Goal: Check status: Check status

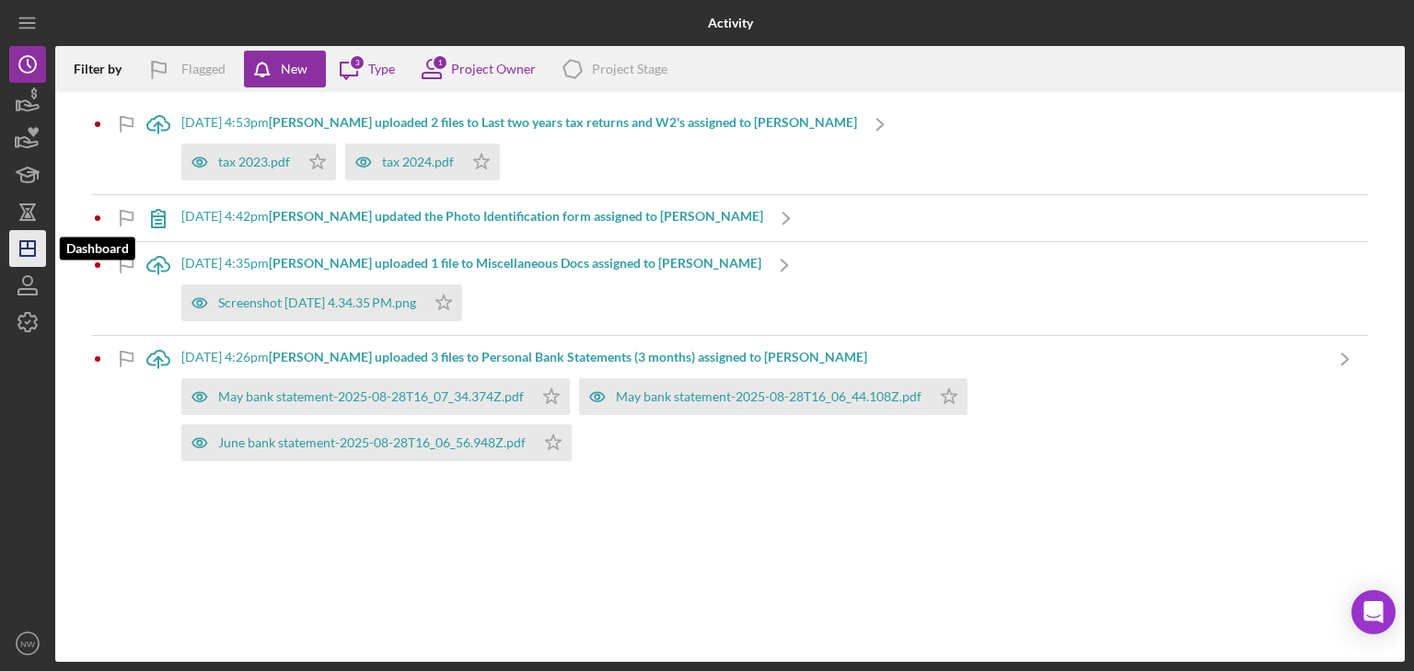
click at [29, 238] on icon "Icon/Dashboard" at bounding box center [28, 249] width 46 height 46
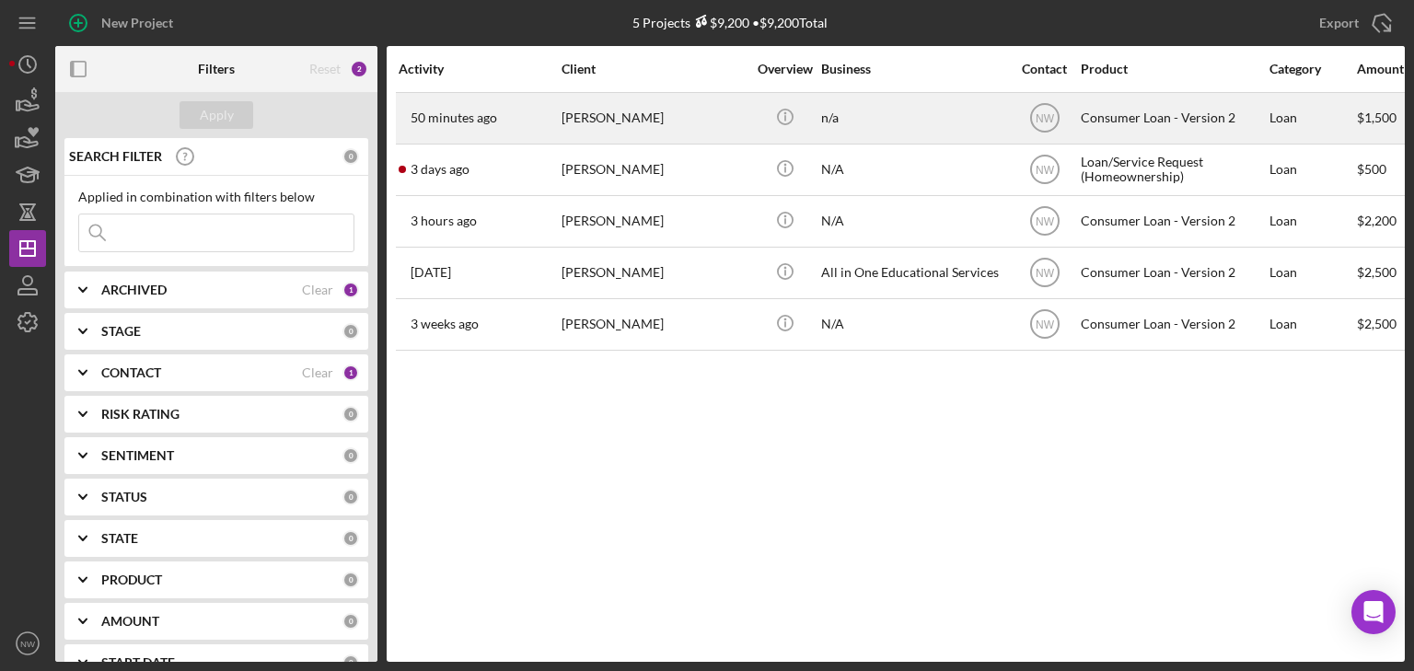
click at [614, 119] on div "[PERSON_NAME]" at bounding box center [654, 118] width 184 height 49
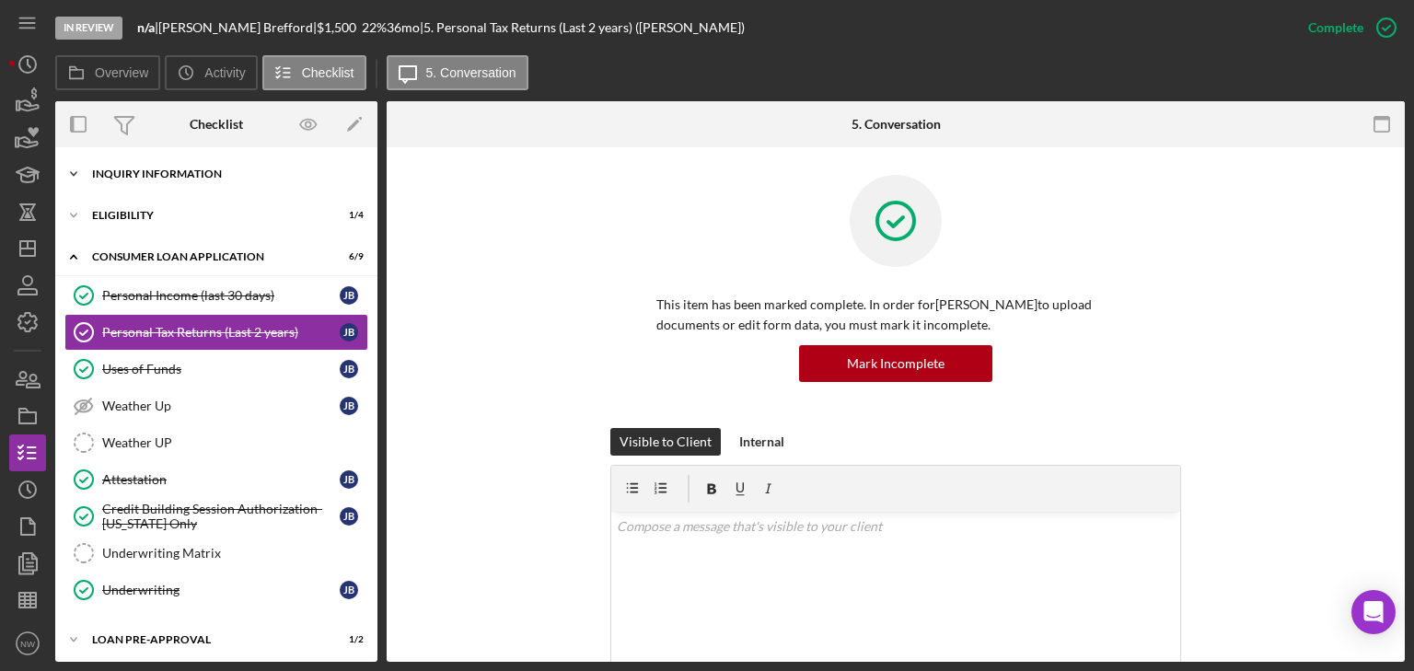
click at [78, 174] on icon "Icon/Expander" at bounding box center [73, 174] width 37 height 37
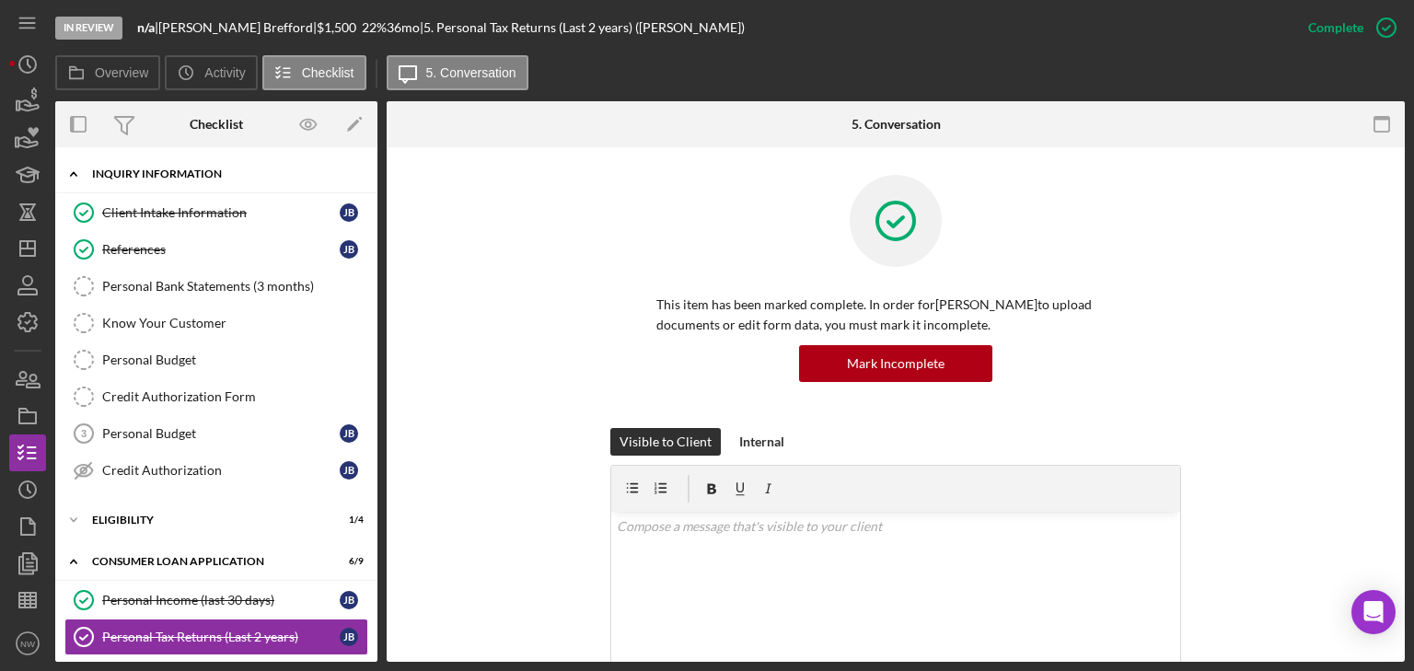
click at [66, 167] on icon "Icon/Expander" at bounding box center [73, 174] width 37 height 37
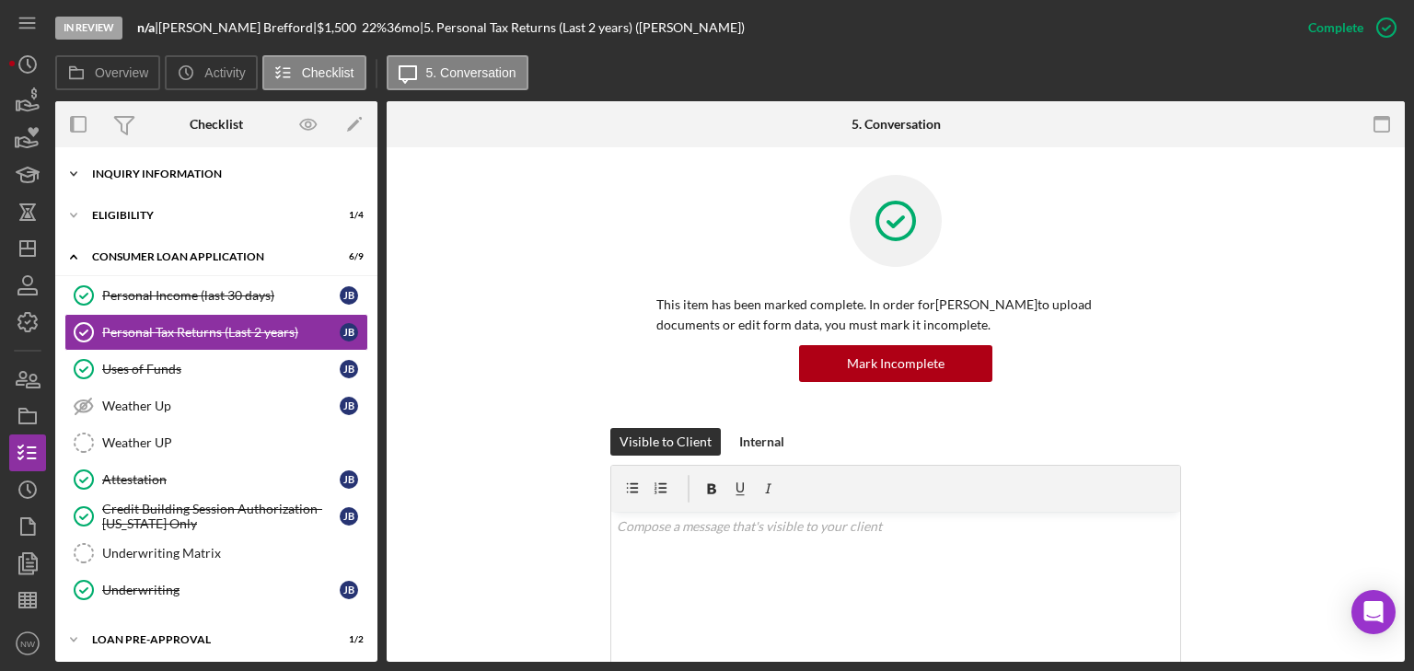
click at [70, 177] on icon "Icon/Expander" at bounding box center [73, 174] width 37 height 37
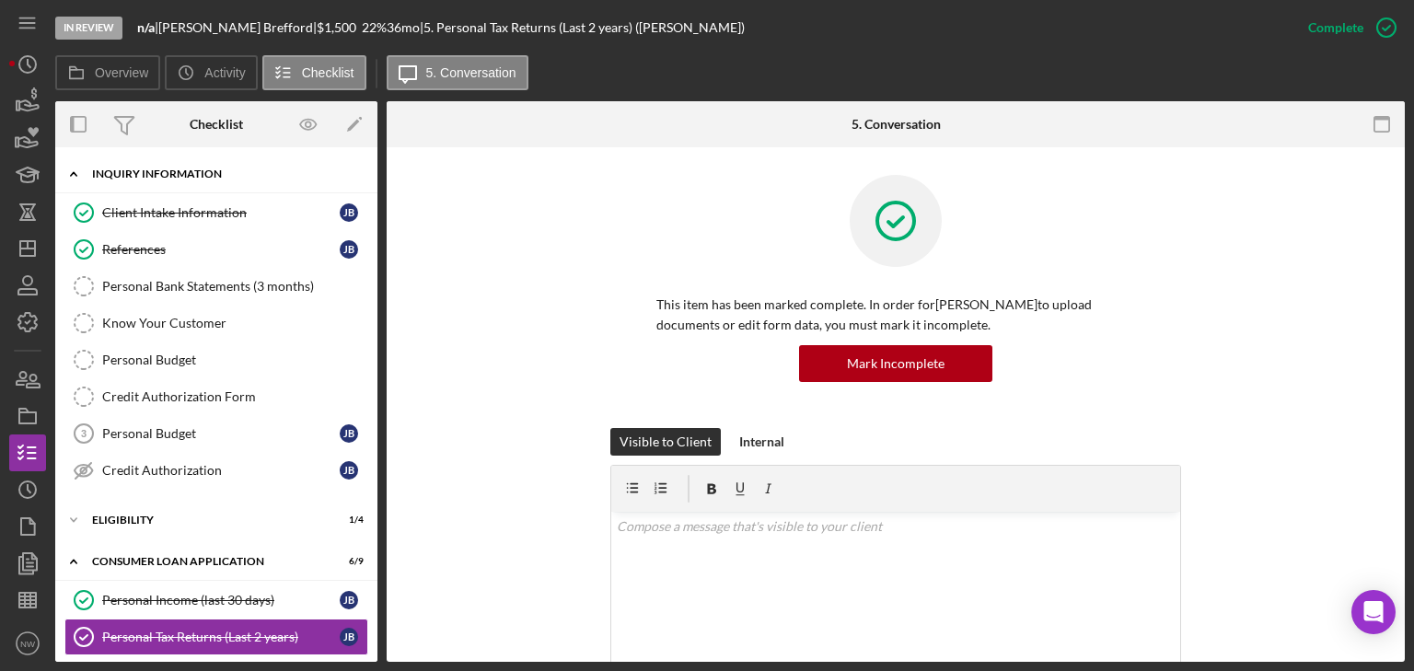
click at [79, 164] on icon "Icon/Expander" at bounding box center [73, 174] width 37 height 37
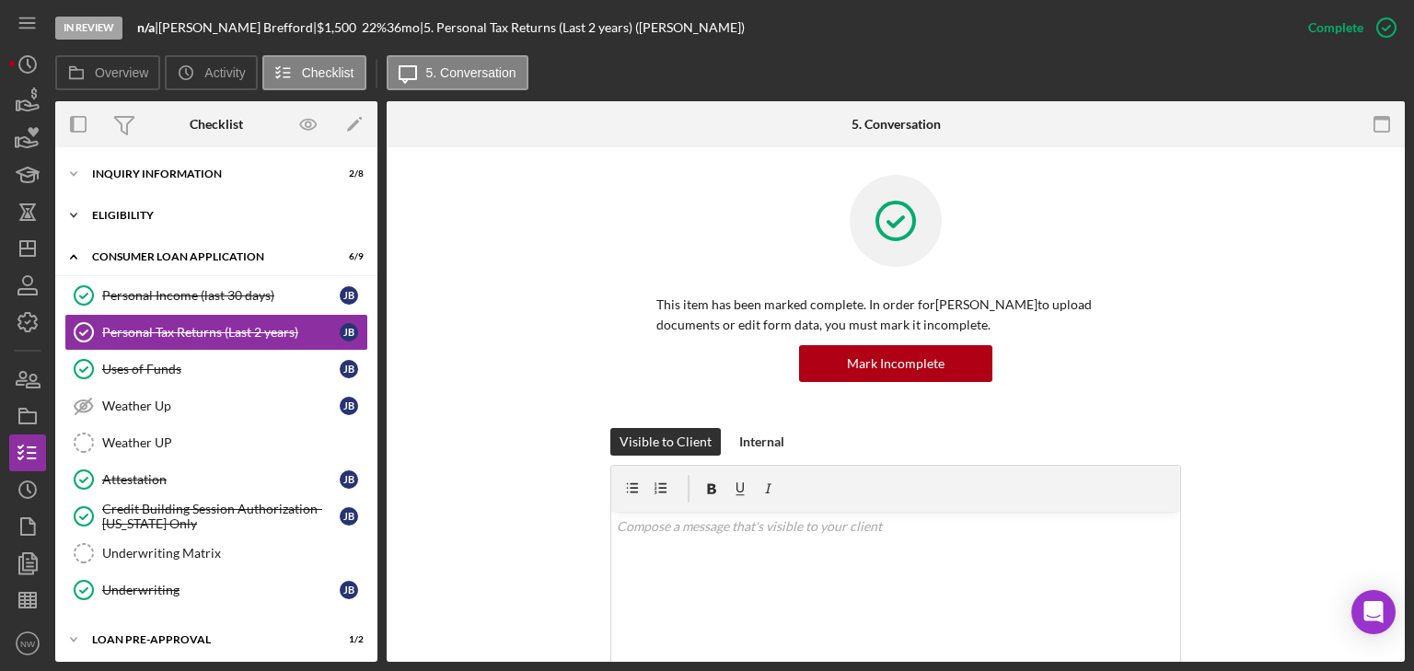
click at [68, 206] on icon "Icon/Expander" at bounding box center [73, 215] width 37 height 37
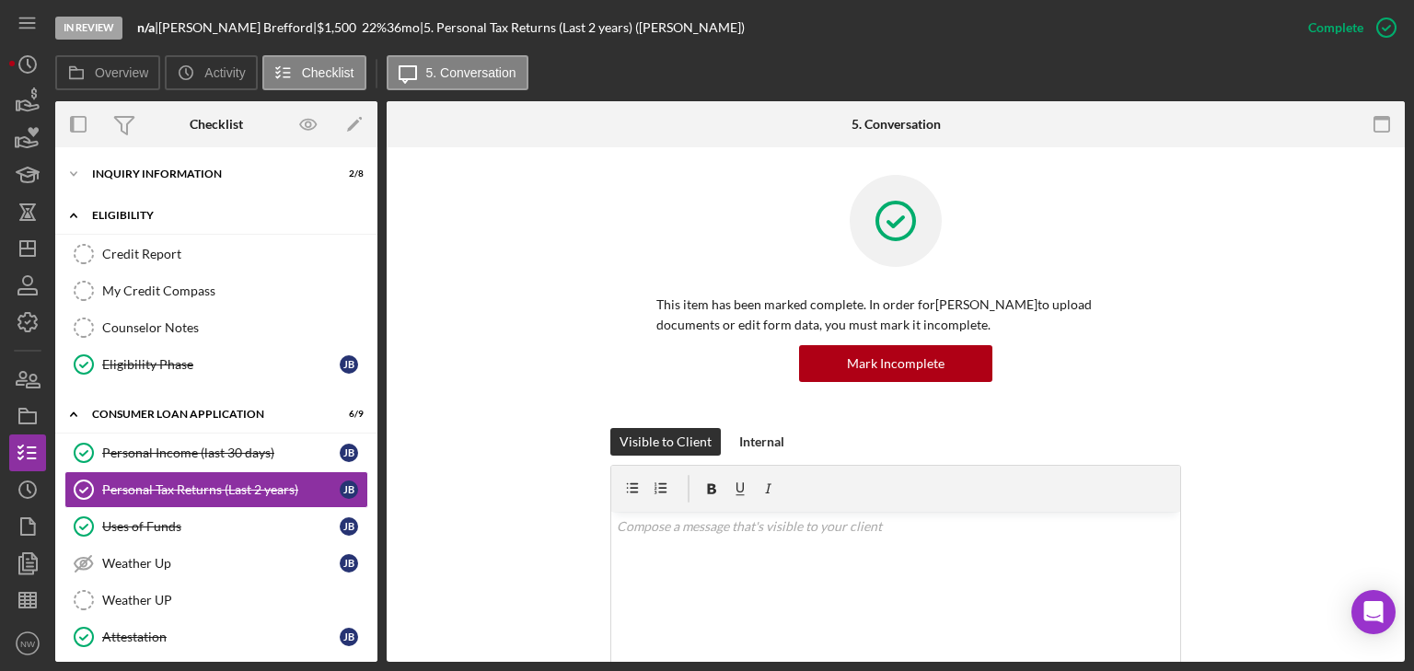
click at [71, 208] on icon "Icon/Expander" at bounding box center [73, 215] width 37 height 37
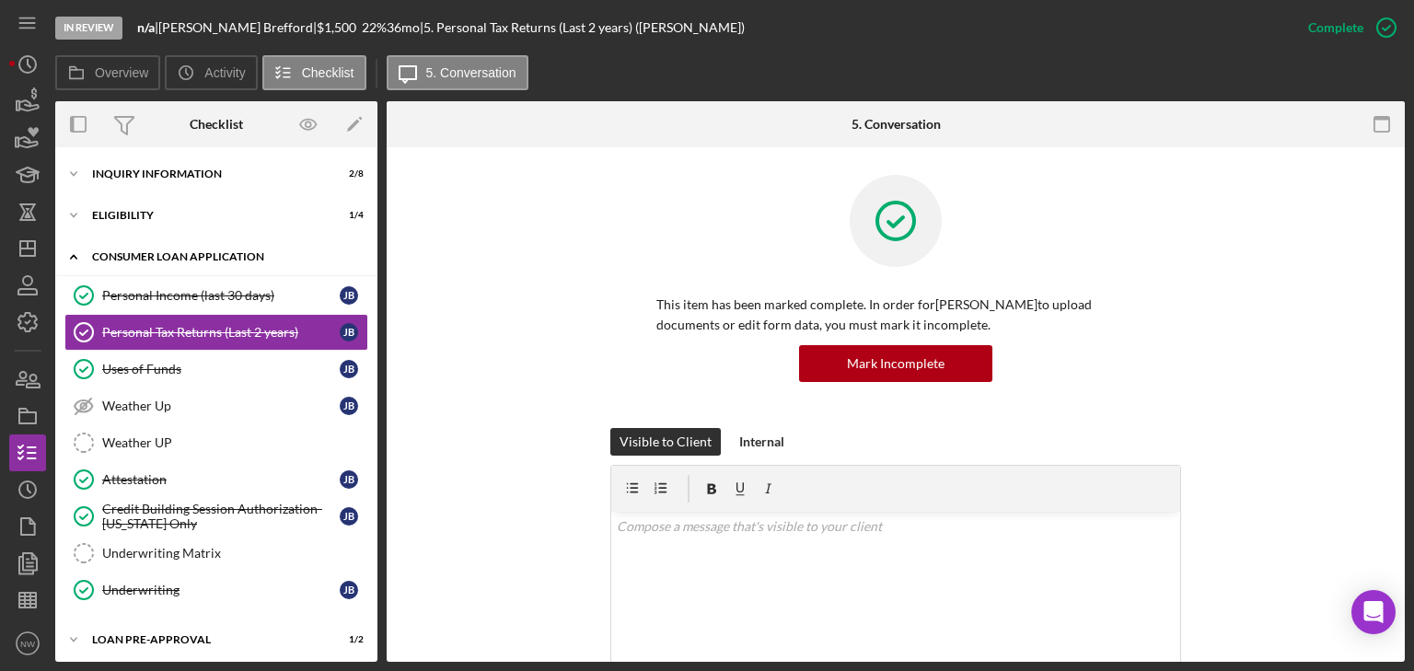
click at [82, 250] on icon "Icon/Expander" at bounding box center [73, 256] width 37 height 37
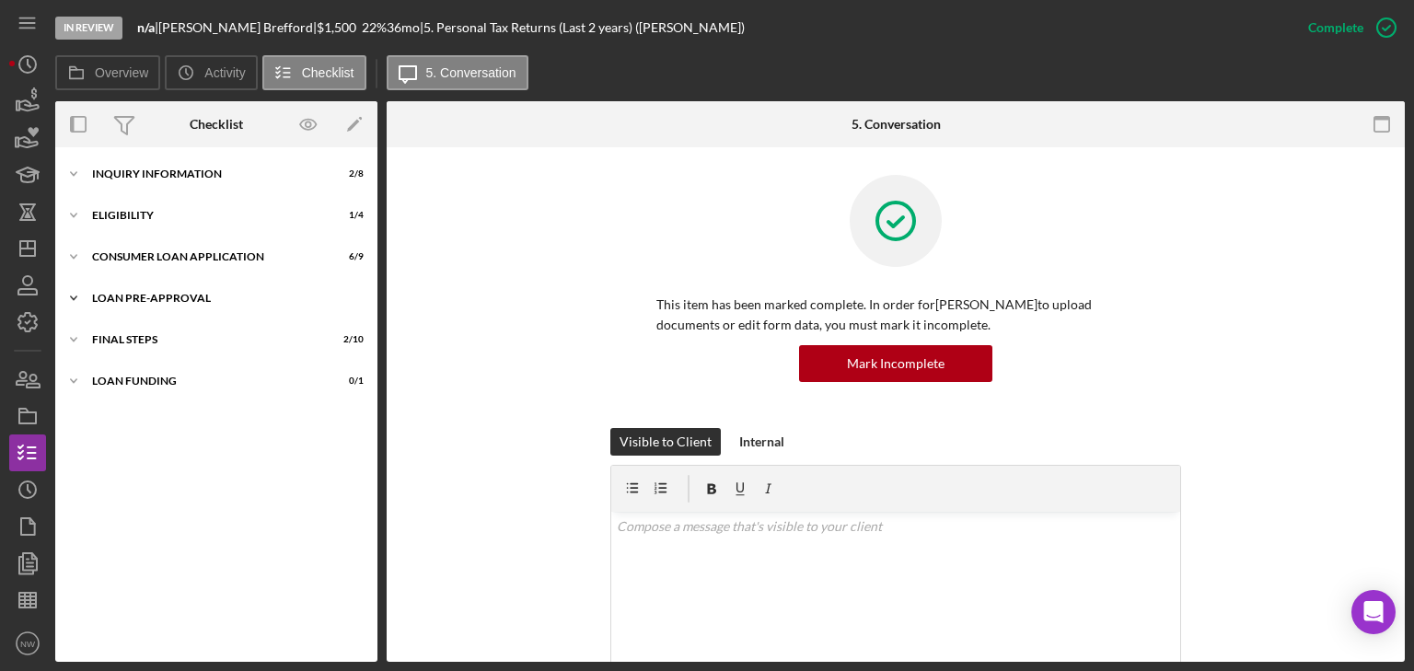
click at [78, 296] on icon "Icon/Expander" at bounding box center [73, 298] width 37 height 37
click at [84, 424] on icon "Icon/Expander" at bounding box center [73, 423] width 37 height 37
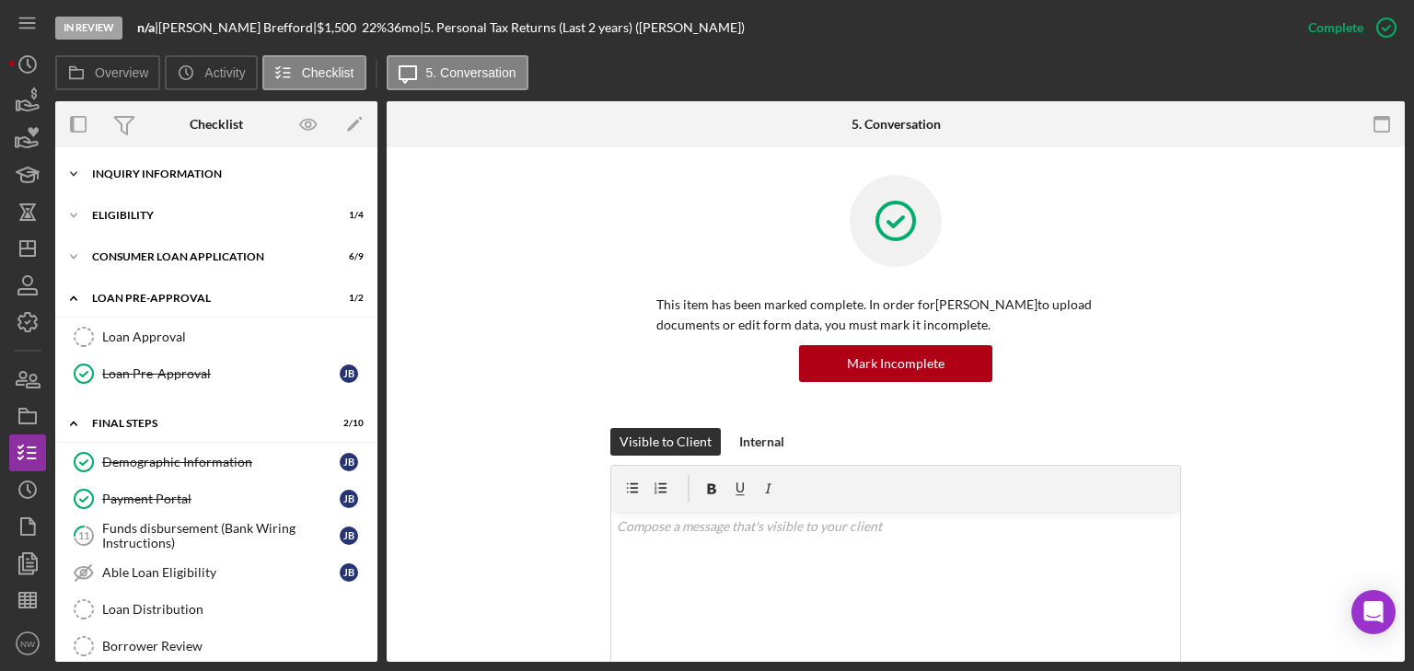
click at [76, 176] on icon "Icon/Expander" at bounding box center [73, 174] width 37 height 37
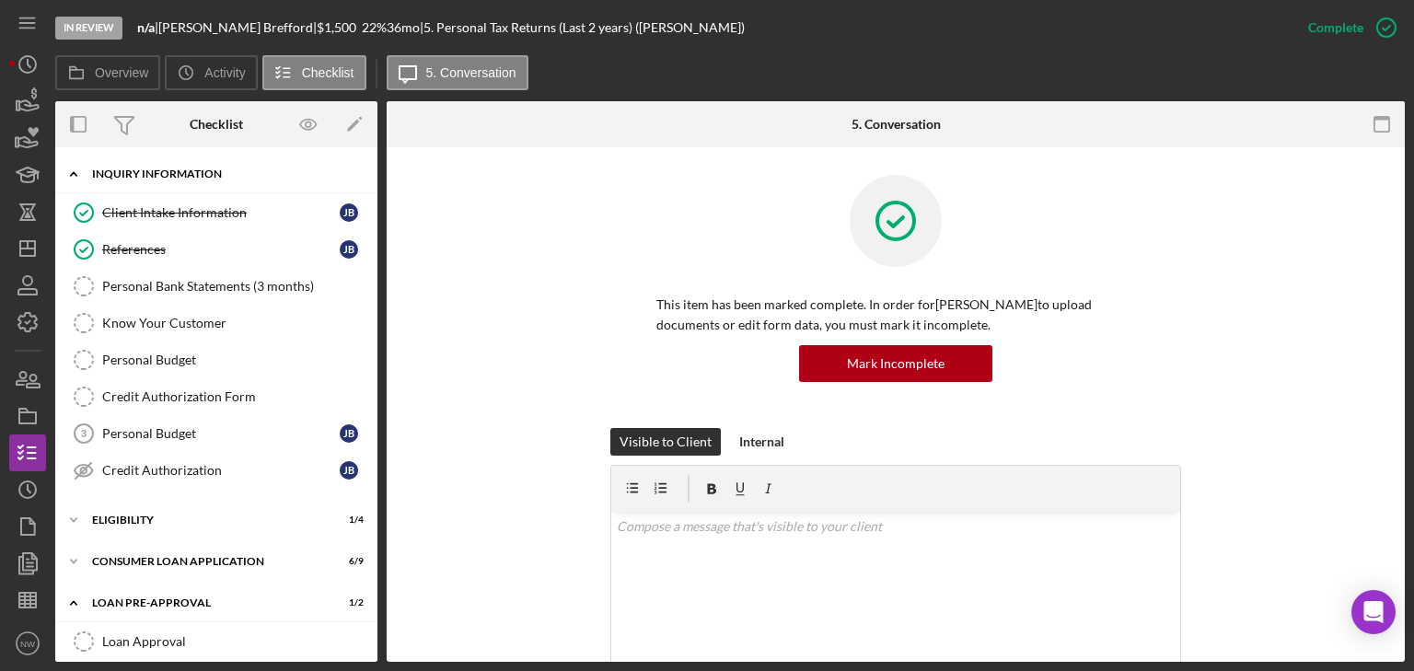
click at [80, 176] on icon "Icon/Expander" at bounding box center [73, 174] width 37 height 37
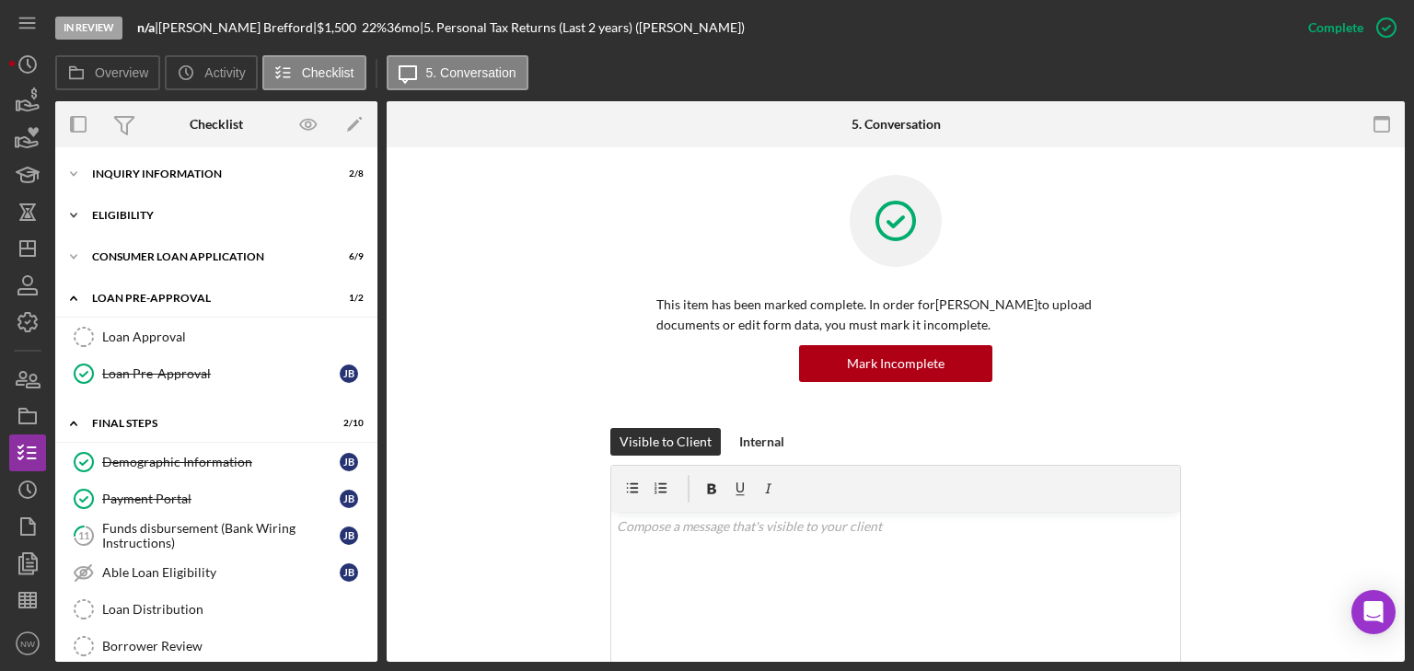
click at [80, 207] on icon "Icon/Expander" at bounding box center [73, 215] width 37 height 37
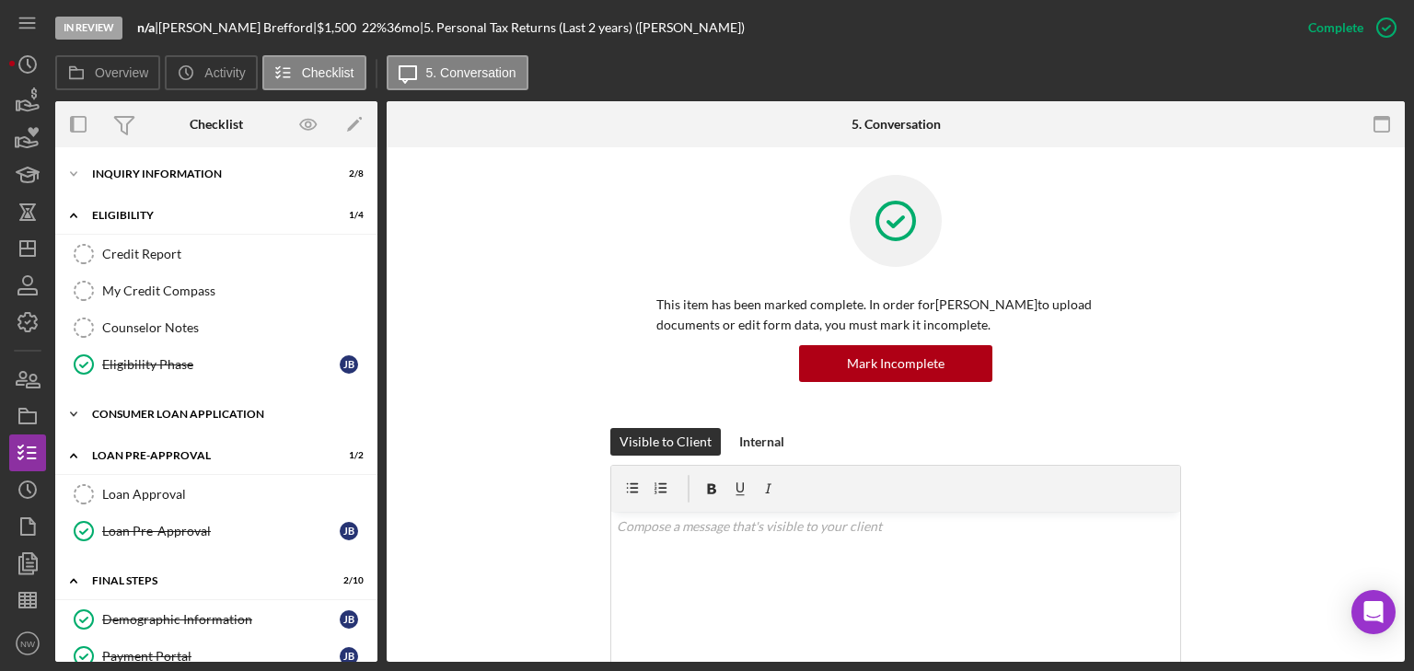
click at [79, 409] on icon "Icon/Expander" at bounding box center [73, 414] width 37 height 37
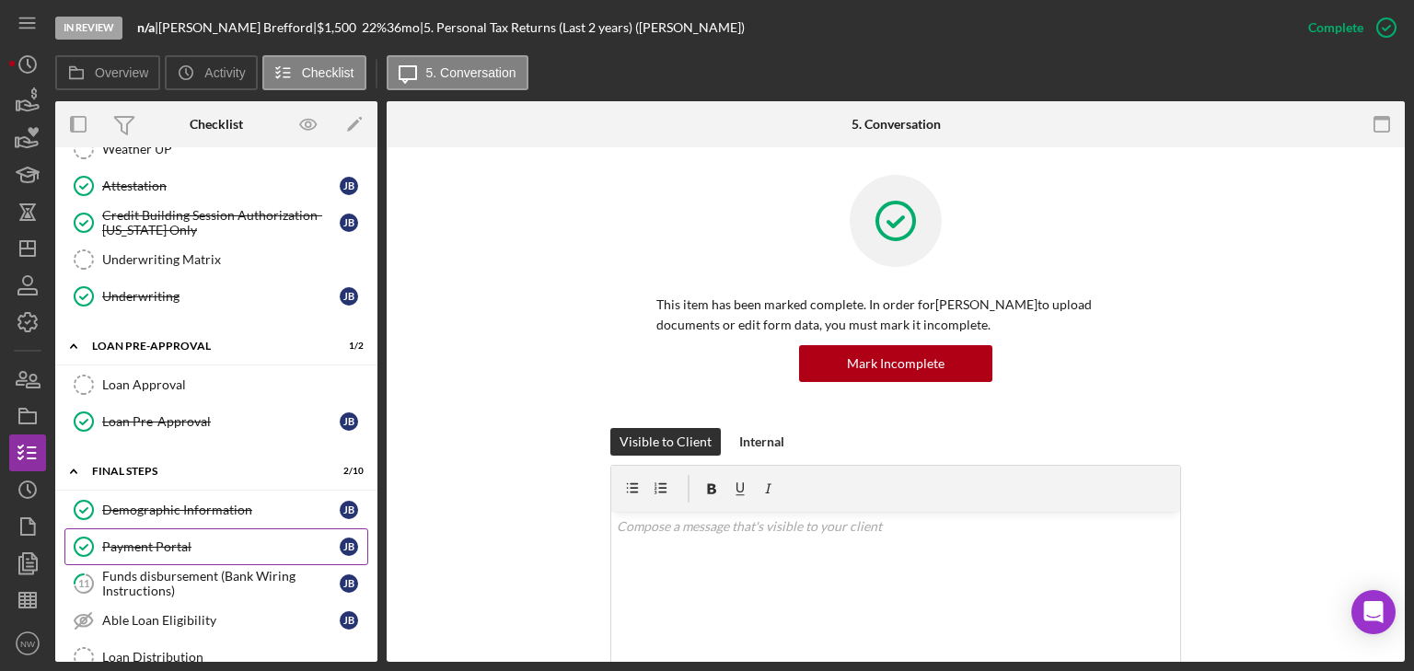
scroll to position [599, 0]
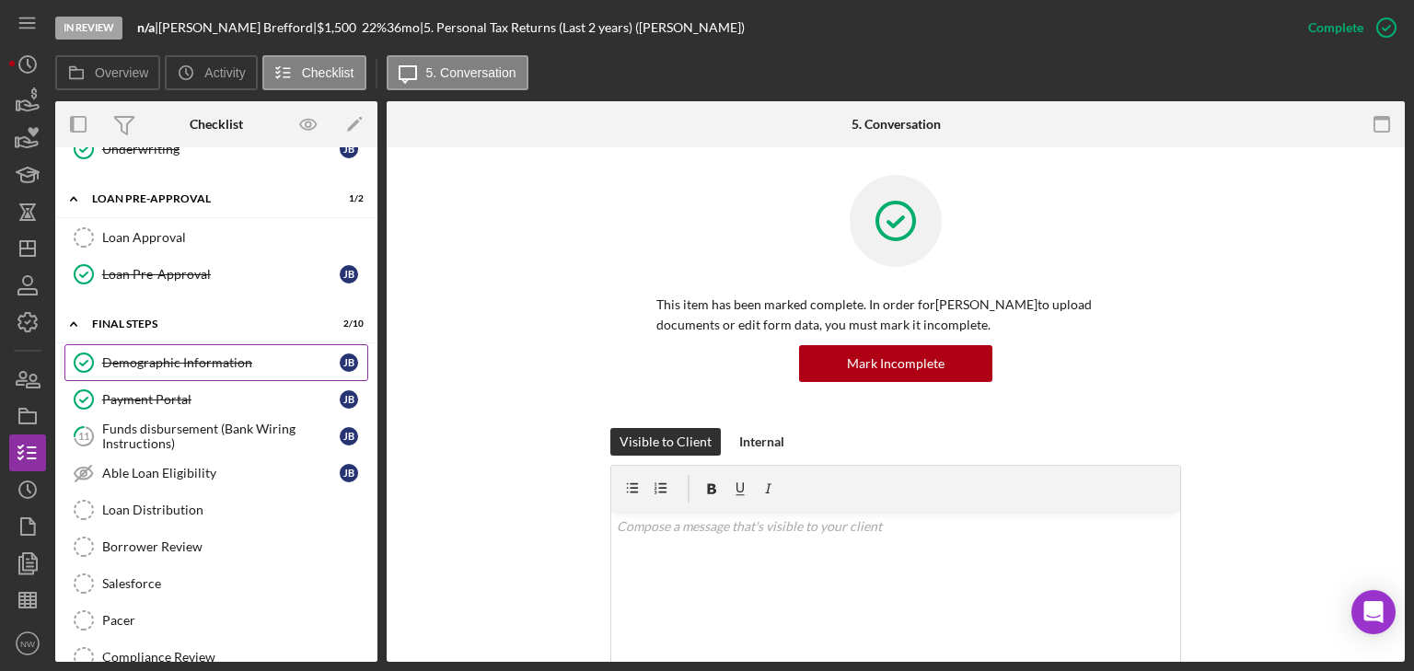
drag, startPoint x: 156, startPoint y: 346, endPoint x: 242, endPoint y: 342, distance: 86.7
click at [156, 346] on link "Demographic Information Demographic Information [PERSON_NAME]" at bounding box center [216, 362] width 304 height 37
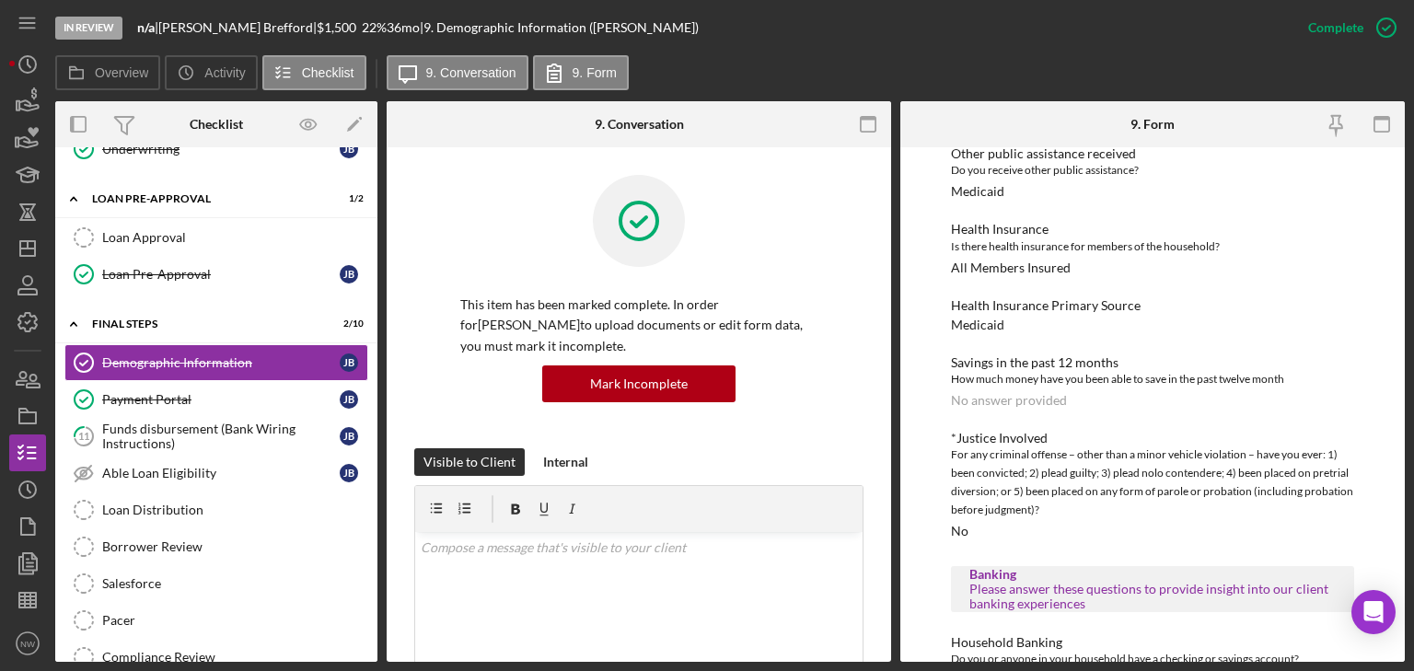
scroll to position [1621, 0]
